Goal: Information Seeking & Learning: Check status

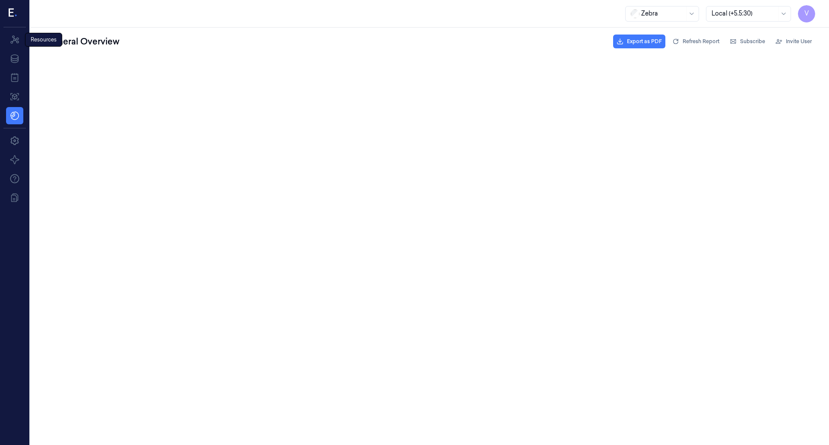
drag, startPoint x: 17, startPoint y: 41, endPoint x: 29, endPoint y: 42, distance: 12.6
click at [17, 41] on icon at bounding box center [15, 40] width 10 height 10
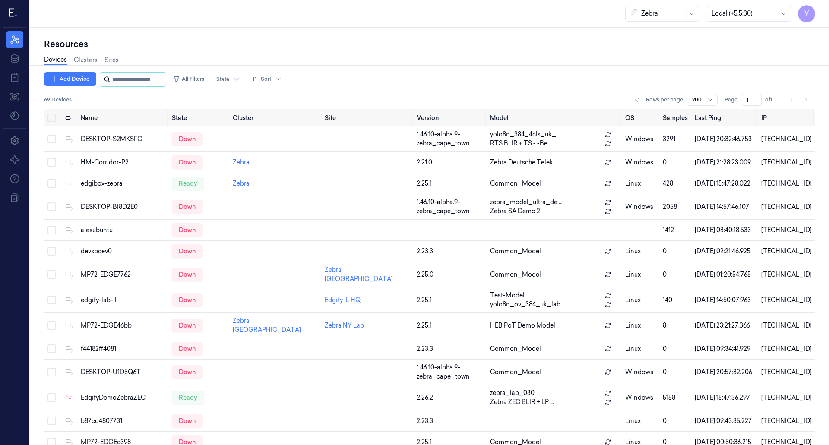
click at [127, 74] on input "string" at bounding box center [138, 80] width 52 height 14
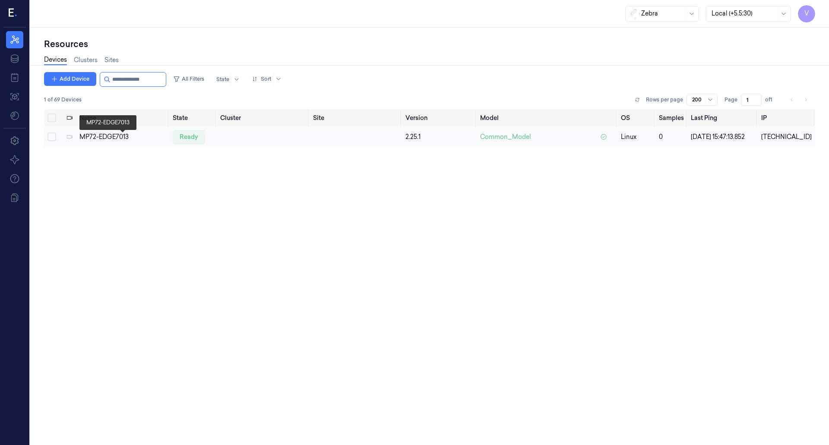
type input "**********"
click at [117, 140] on div "MP72-EDGE7013" at bounding box center [122, 137] width 86 height 9
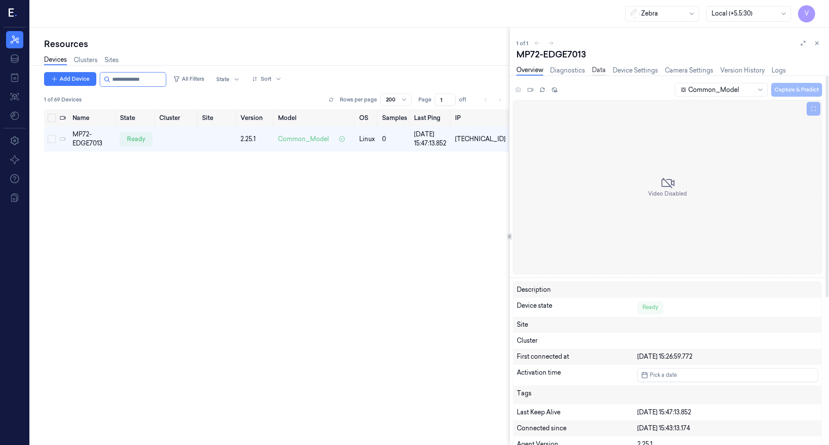
click at [598, 70] on link "Data" at bounding box center [599, 71] width 14 height 10
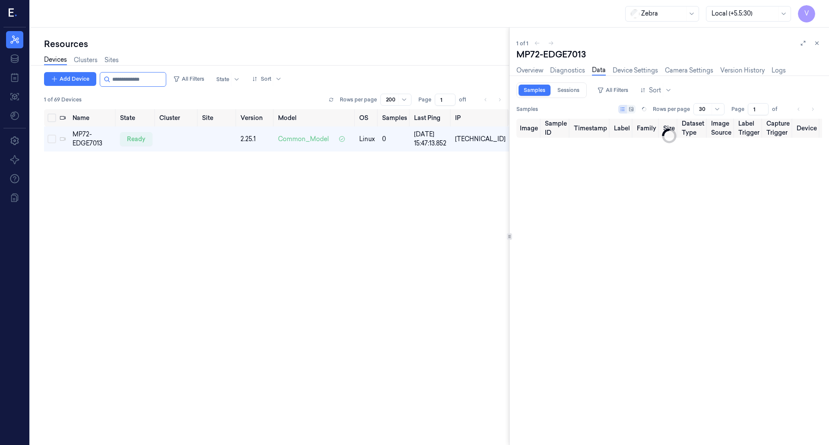
type input "0"
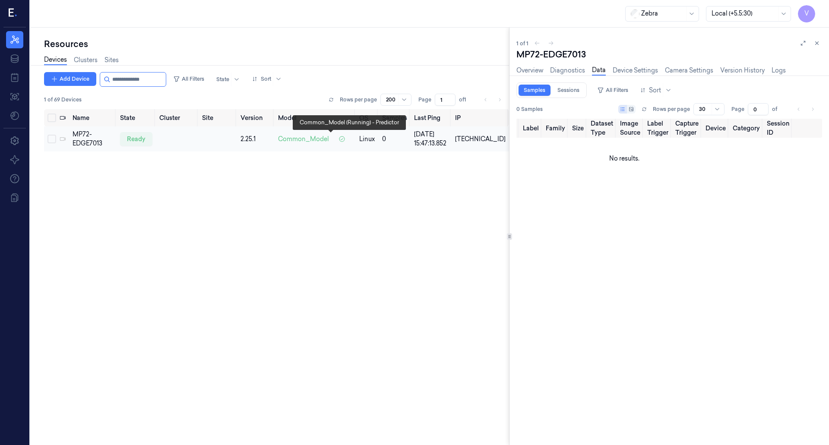
click at [315, 139] on span "Common_Model" at bounding box center [303, 139] width 51 height 9
click at [14, 97] on icon at bounding box center [15, 97] width 10 height 10
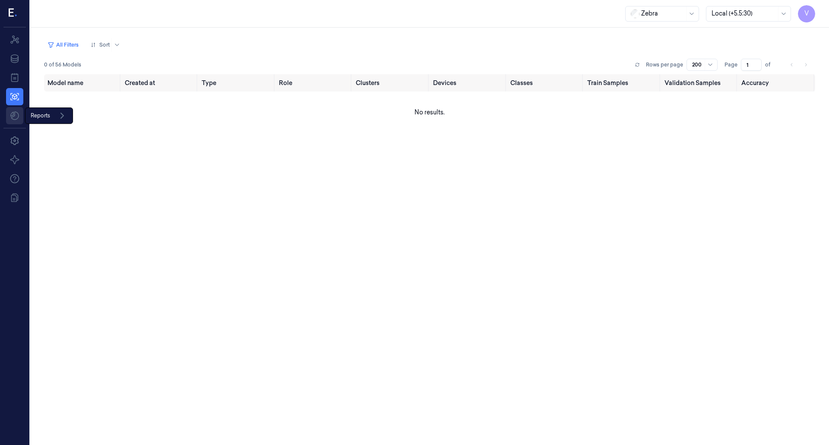
click at [14, 117] on html "V Resources Data Jobs Models Reports Reports Settings About Support Documentati…" at bounding box center [414, 222] width 829 height 445
click at [14, 81] on html "V Resources Data Jobs Models Settings About Support Documentation Zebra Local (…" at bounding box center [414, 222] width 829 height 445
click at [12, 59] on icon at bounding box center [15, 59] width 10 height 10
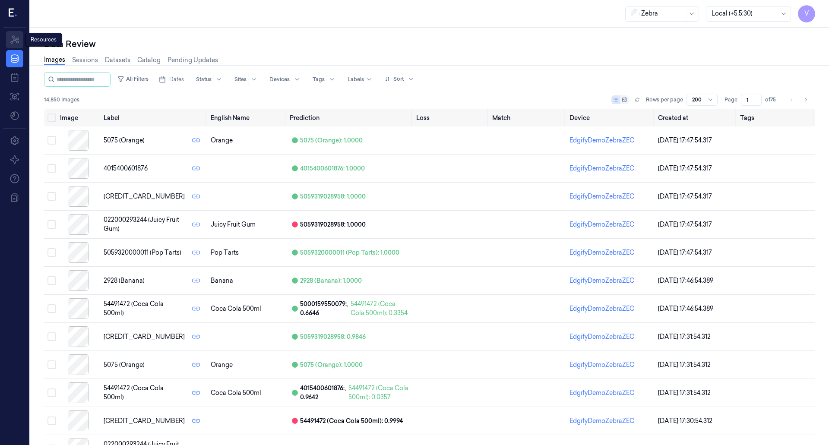
click at [15, 38] on icon at bounding box center [15, 40] width 10 height 10
